Goal: Information Seeking & Learning: Learn about a topic

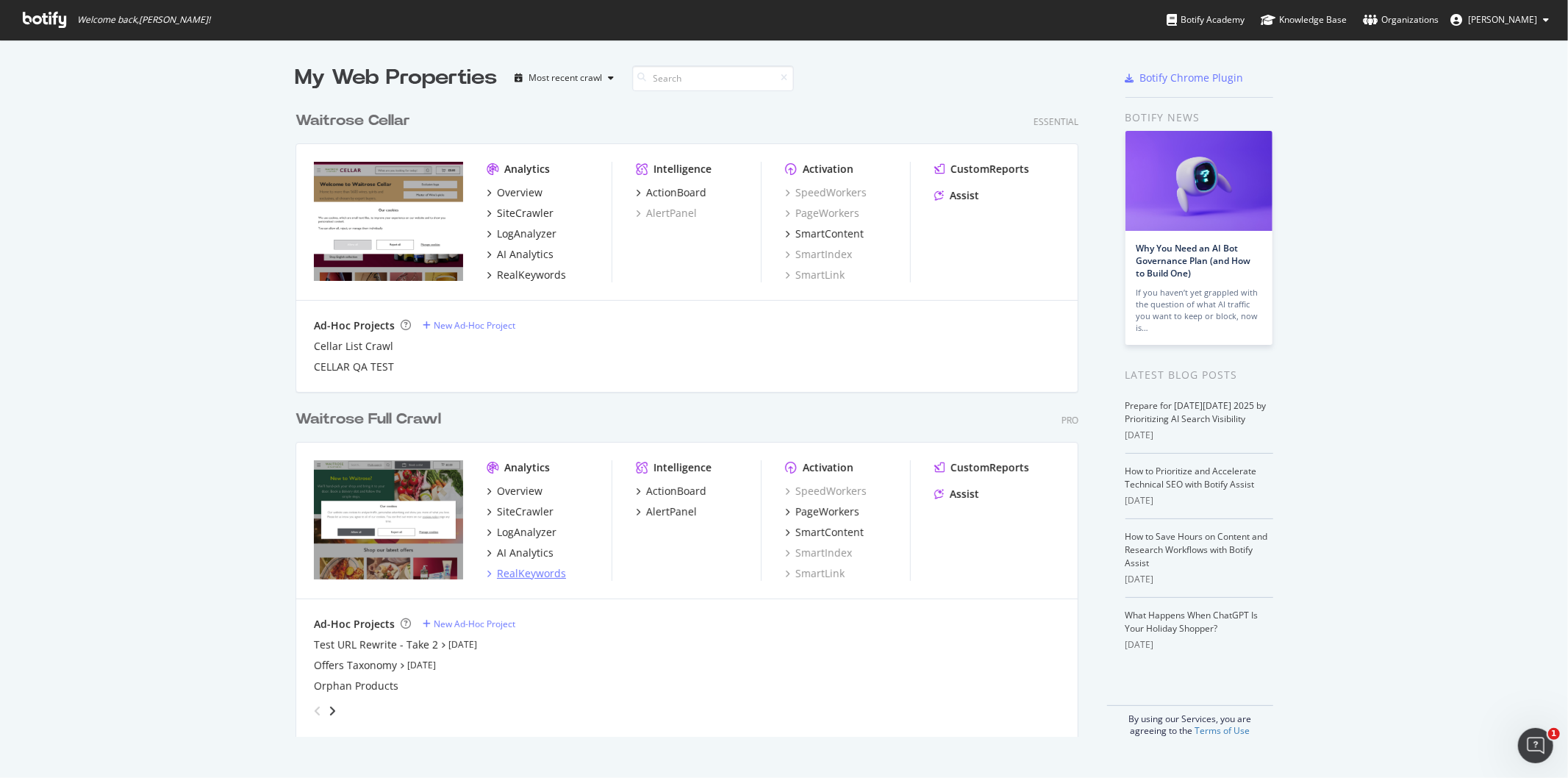
click at [518, 568] on div "RealKeywords" at bounding box center [532, 573] width 69 height 15
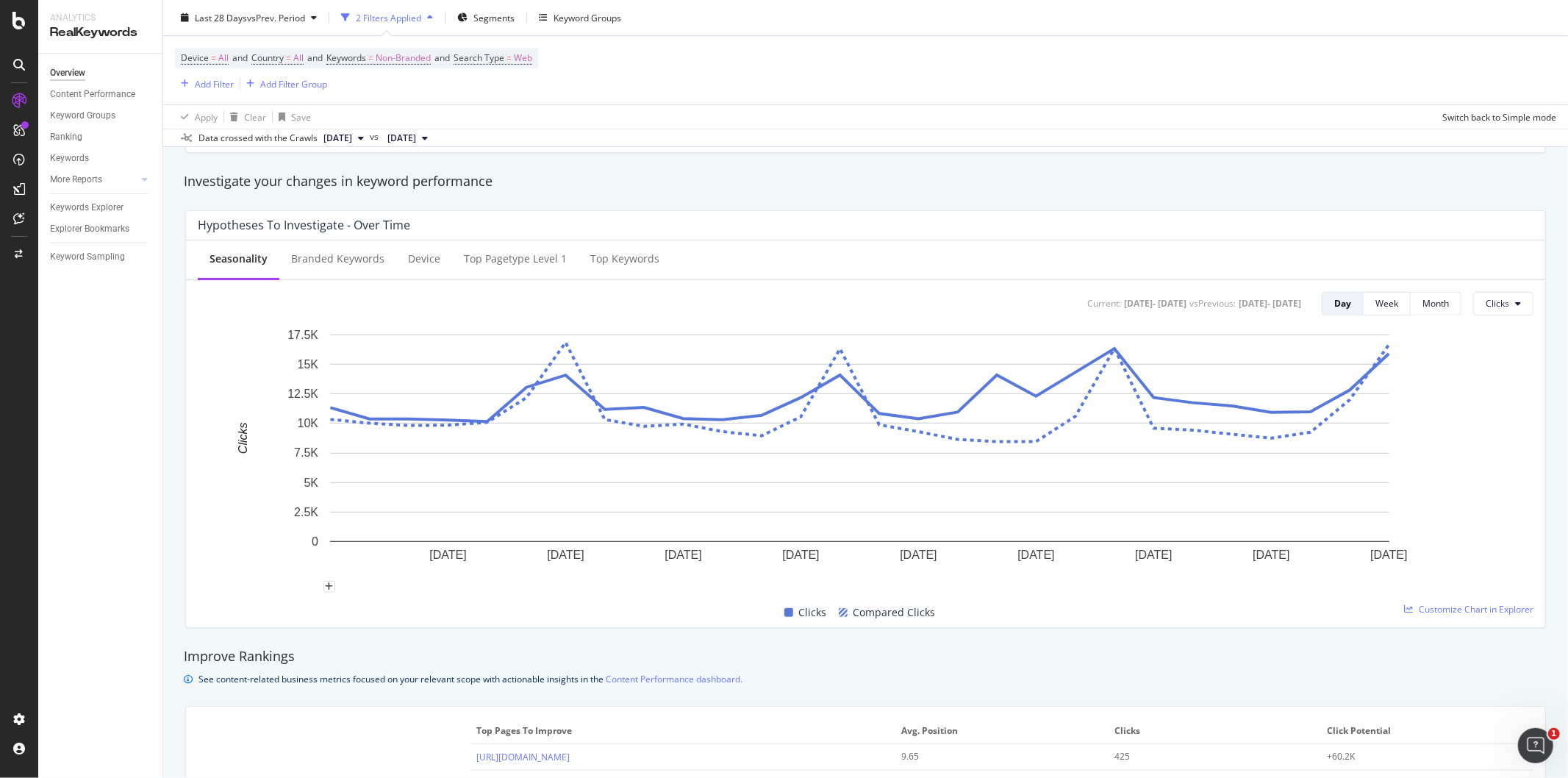
scroll to position [652, 0]
